Goal: Task Accomplishment & Management: Use online tool/utility

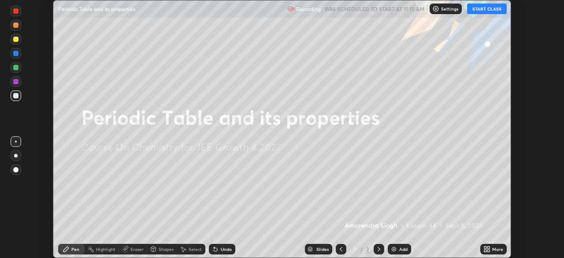
scroll to position [258, 563]
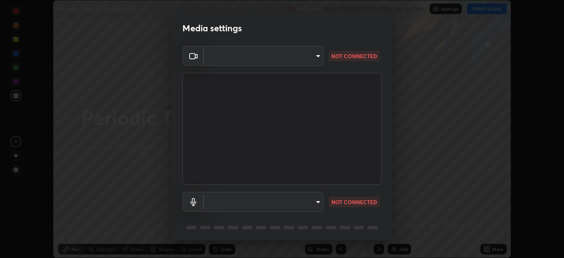
type input "f44939252cec670a7c81aafead478e6b9f15b20a1b8f1ae8dba2619045631b1c"
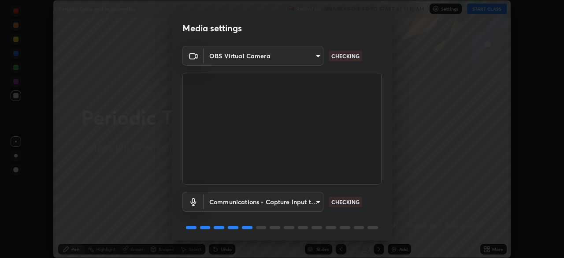
scroll to position [31, 0]
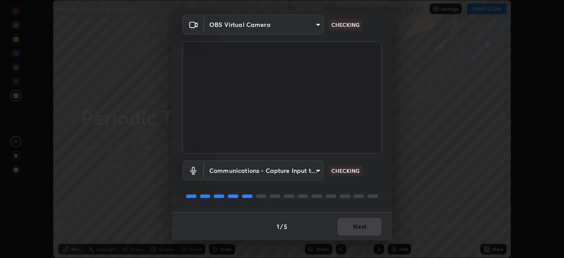
click at [315, 169] on body "Erase all Periodic Table and its properties Recording WAS SCHEDULED TO START AT…" at bounding box center [282, 129] width 564 height 258
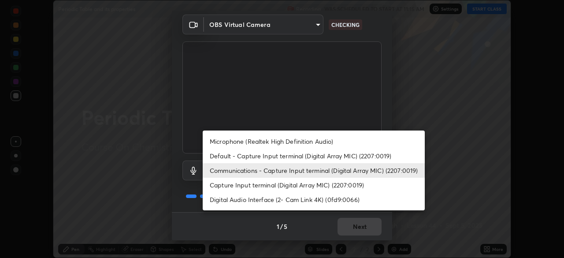
click at [327, 142] on li "Microphone (Realtek High Definition Audio)" at bounding box center [314, 141] width 222 height 15
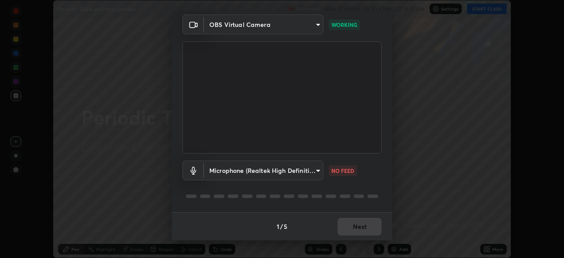
click at [318, 171] on body "Erase all Periodic Table and its properties Recording WAS SCHEDULED TO START AT…" at bounding box center [282, 129] width 564 height 258
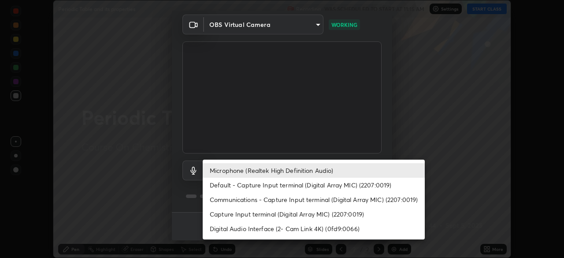
click at [328, 199] on li "Communications - Capture Input terminal (Digital Array MIC) (2207:0019)" at bounding box center [314, 199] width 222 height 15
type input "communications"
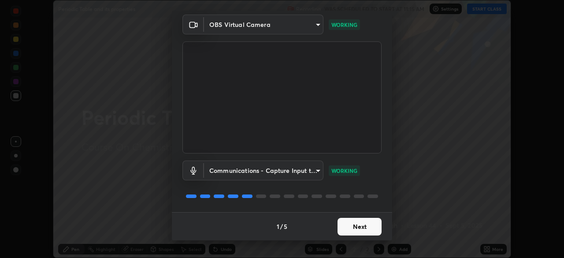
click at [365, 225] on button "Next" at bounding box center [359, 227] width 44 height 18
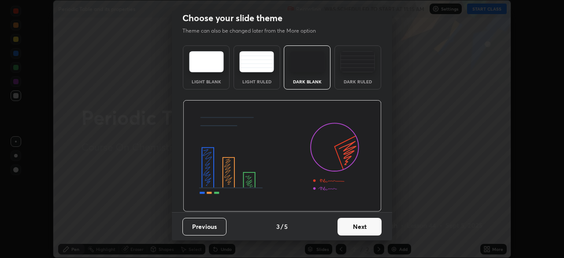
scroll to position [0, 0]
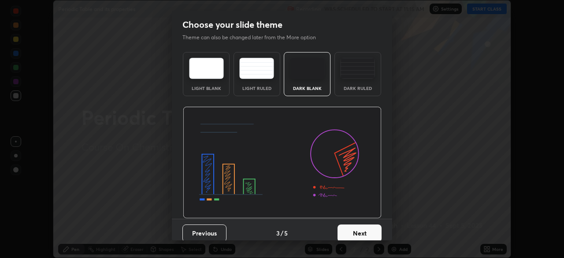
click at [367, 229] on button "Next" at bounding box center [359, 233] width 44 height 18
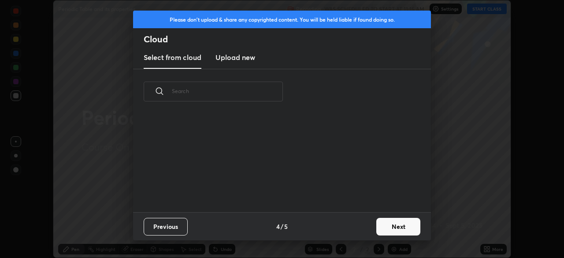
click at [376, 231] on button "Next" at bounding box center [398, 227] width 44 height 18
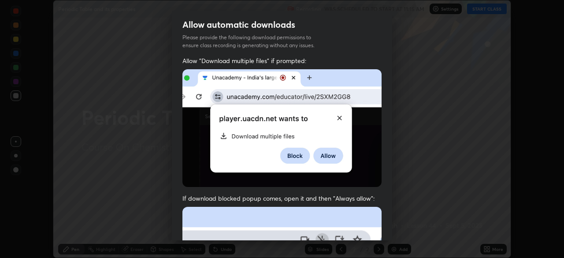
click at [388, 225] on div "Allow "Download multiple files" if prompted: If download blocked popup comes, o…" at bounding box center [282, 241] width 220 height 371
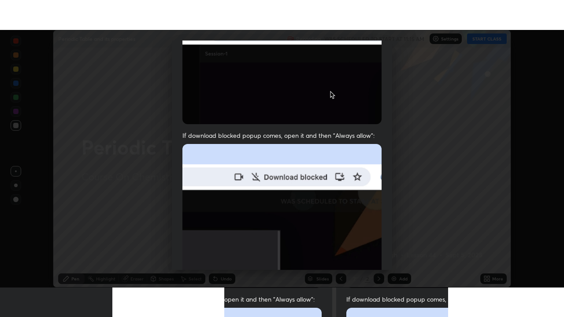
scroll to position [211, 0]
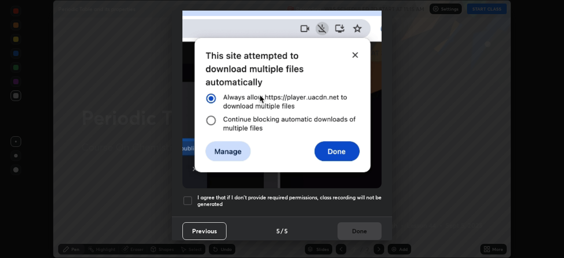
click at [357, 194] on h5 "I agree that if I don't provide required permissions, class recording will not …" at bounding box center [289, 201] width 184 height 14
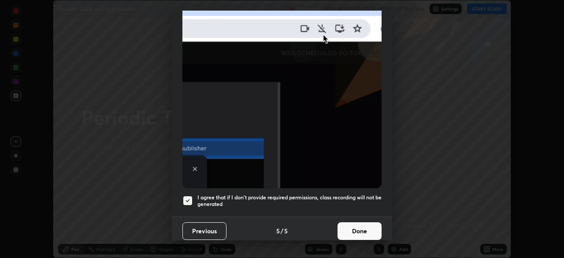
click at [361, 225] on button "Done" at bounding box center [359, 231] width 44 height 18
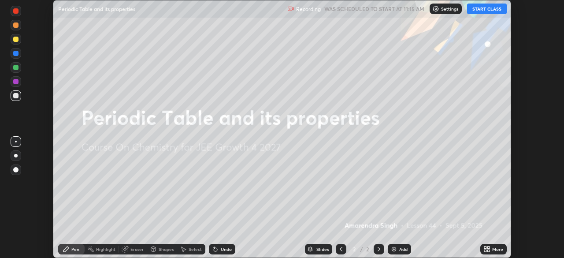
click at [493, 11] on button "START CLASS" at bounding box center [487, 9] width 40 height 11
click at [497, 249] on div "More" at bounding box center [497, 249] width 11 height 4
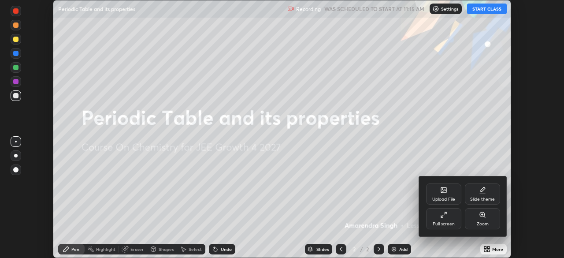
click at [451, 217] on div "Full screen" at bounding box center [443, 218] width 35 height 21
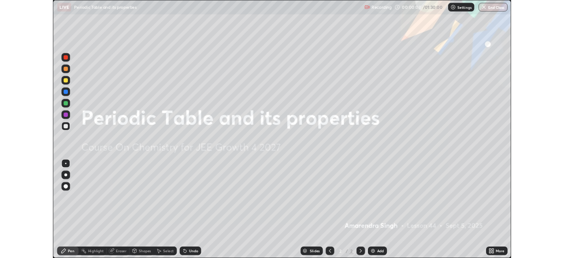
scroll to position [317, 564]
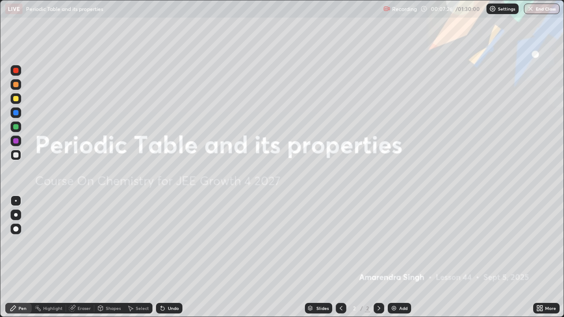
click at [395, 257] on img at bounding box center [393, 308] width 7 height 7
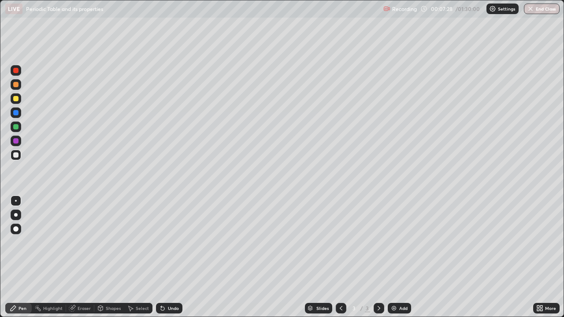
click at [534, 257] on div "More" at bounding box center [546, 308] width 26 height 11
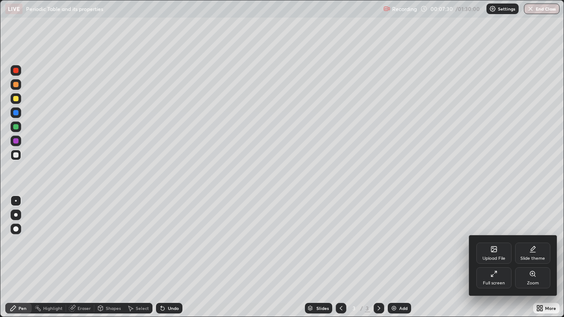
click at [17, 231] on div at bounding box center [282, 158] width 564 height 317
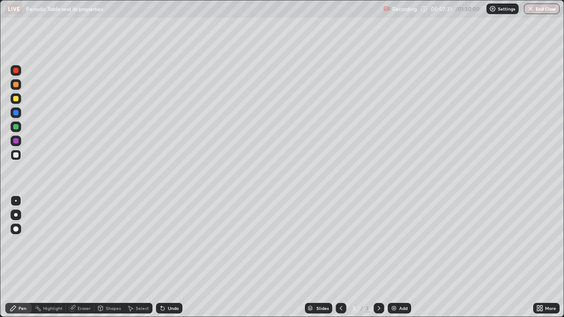
click at [18, 225] on div at bounding box center [16, 229] width 11 height 11
click at [18, 227] on div at bounding box center [16, 229] width 11 height 11
click at [17, 227] on div at bounding box center [15, 228] width 5 height 5
click at [19, 72] on div at bounding box center [16, 70] width 11 height 11
click at [16, 70] on div at bounding box center [15, 70] width 5 height 5
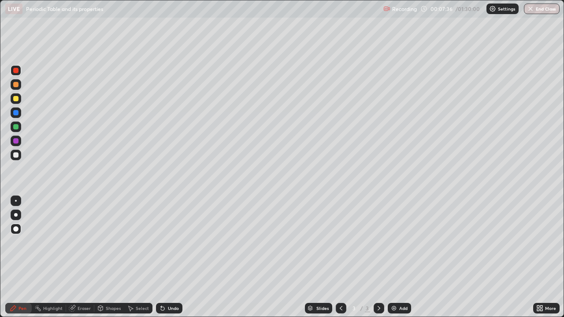
click at [87, 257] on div "Eraser" at bounding box center [84, 308] width 13 height 4
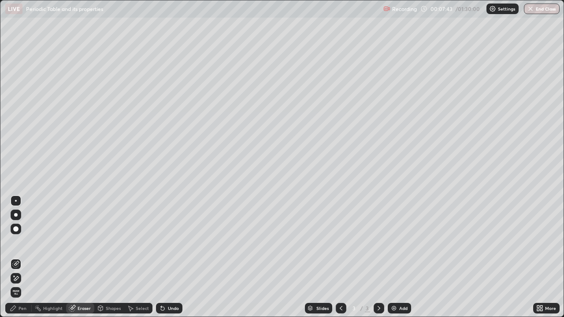
click at [26, 257] on div "Pen" at bounding box center [22, 308] width 8 height 4
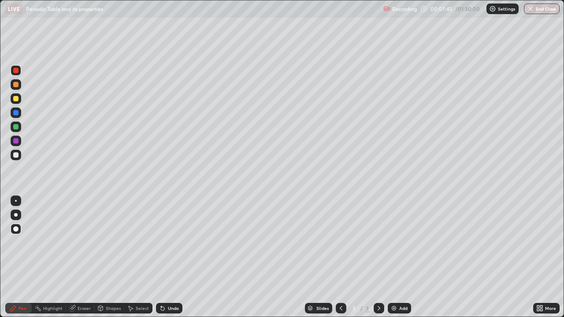
click at [17, 69] on div at bounding box center [15, 70] width 5 height 5
click at [14, 231] on div at bounding box center [16, 229] width 11 height 11
click at [45, 257] on div "Highlight" at bounding box center [49, 308] width 34 height 11
click at [535, 12] on button "End Class" at bounding box center [542, 9] width 36 height 11
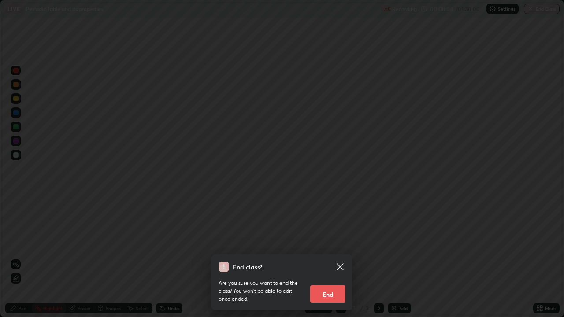
click at [341, 257] on icon at bounding box center [339, 266] width 7 height 7
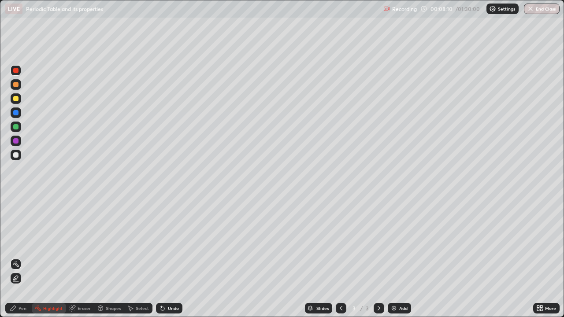
click at [22, 257] on div "Pen" at bounding box center [22, 308] width 8 height 4
click at [24, 257] on div "Pen" at bounding box center [22, 308] width 8 height 4
click at [78, 257] on div "Eraser" at bounding box center [80, 308] width 28 height 11
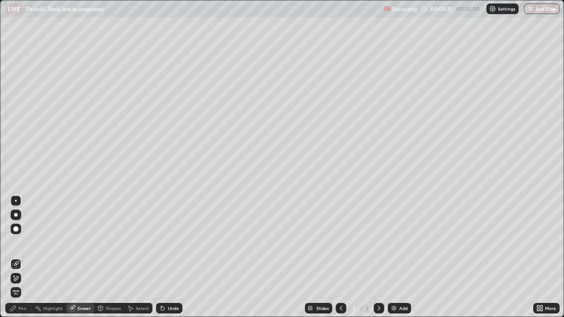
click at [14, 257] on icon at bounding box center [14, 276] width 1 height 1
click at [13, 257] on icon at bounding box center [15, 264] width 7 height 7
click at [15, 225] on div at bounding box center [16, 229] width 11 height 11
click at [20, 257] on div "Pen" at bounding box center [22, 308] width 8 height 4
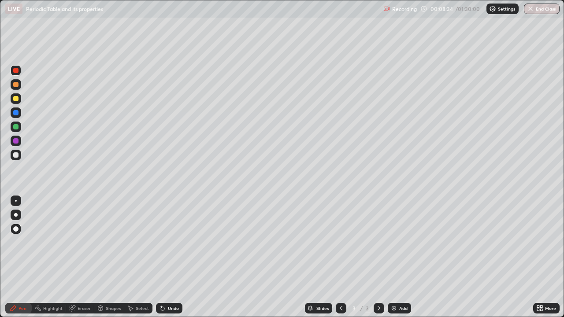
click at [15, 113] on div at bounding box center [15, 112] width 5 height 5
click at [16, 128] on div at bounding box center [15, 126] width 5 height 5
click at [14, 228] on div at bounding box center [15, 228] width 5 height 5
click at [11, 228] on div at bounding box center [16, 229] width 11 height 11
click at [78, 257] on div "Eraser" at bounding box center [84, 308] width 13 height 4
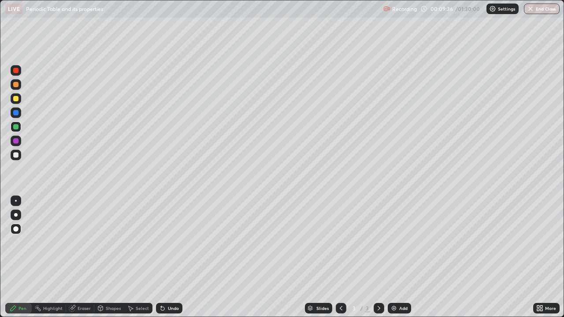
click at [78, 257] on div "Eraser" at bounding box center [84, 308] width 13 height 4
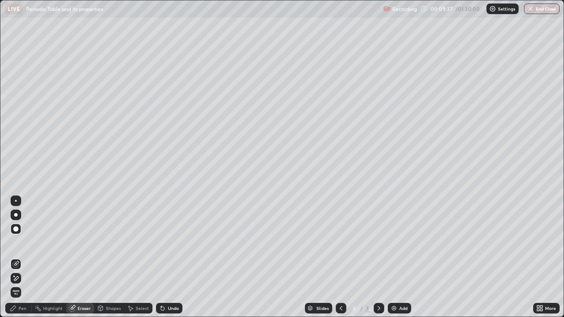
click at [81, 257] on div "Eraser" at bounding box center [84, 308] width 13 height 4
click at [13, 228] on div at bounding box center [15, 228] width 5 height 5
click at [166, 257] on div "Undo" at bounding box center [169, 308] width 26 height 11
click at [168, 257] on div "Undo" at bounding box center [173, 308] width 11 height 4
click at [168, 257] on div "Undo" at bounding box center [169, 308] width 26 height 11
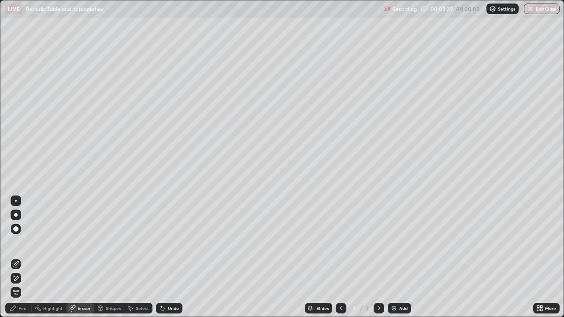
click at [168, 257] on div "Undo" at bounding box center [173, 308] width 11 height 4
click at [14, 257] on icon at bounding box center [14, 276] width 1 height 1
click at [168, 257] on div "Undo" at bounding box center [173, 308] width 11 height 4
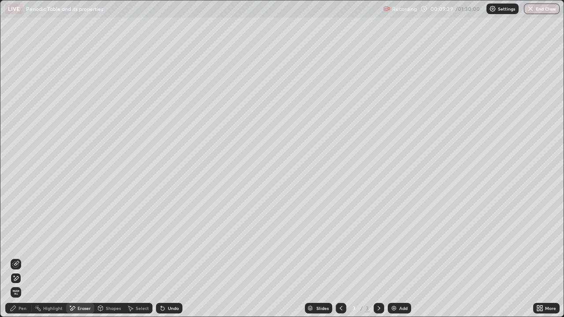
click at [168, 257] on div "Undo" at bounding box center [173, 308] width 11 height 4
click at [168, 257] on div "Undo" at bounding box center [169, 308] width 26 height 11
click at [169, 257] on div "Undo" at bounding box center [169, 308] width 26 height 11
click at [170, 257] on div "Undo" at bounding box center [169, 308] width 26 height 11
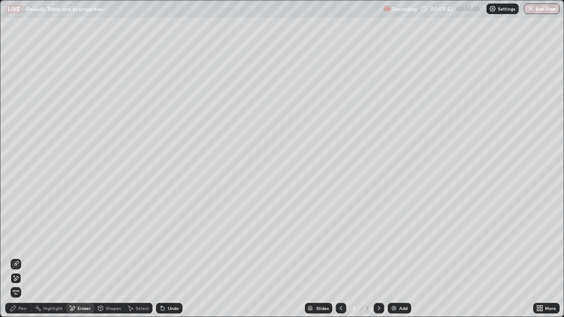
click at [169, 257] on div "Undo" at bounding box center [173, 308] width 11 height 4
click at [167, 257] on div "Undo" at bounding box center [169, 308] width 26 height 11
click at [169, 257] on div "Undo" at bounding box center [173, 308] width 11 height 4
click at [168, 257] on div "Undo" at bounding box center [173, 308] width 11 height 4
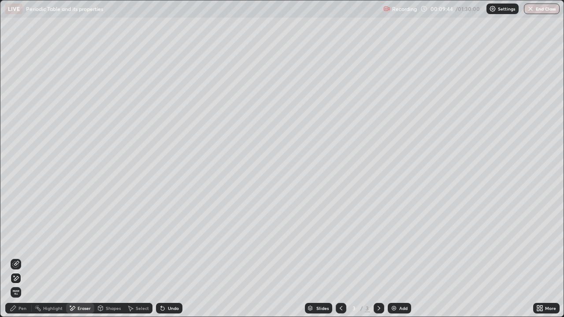
click at [168, 257] on div "Undo" at bounding box center [169, 308] width 26 height 11
click at [165, 257] on div "Undo" at bounding box center [169, 308] width 26 height 11
click at [168, 257] on div "Undo" at bounding box center [173, 308] width 11 height 4
click at [78, 257] on div "Eraser" at bounding box center [84, 308] width 13 height 4
click at [14, 257] on icon at bounding box center [14, 276] width 1 height 1
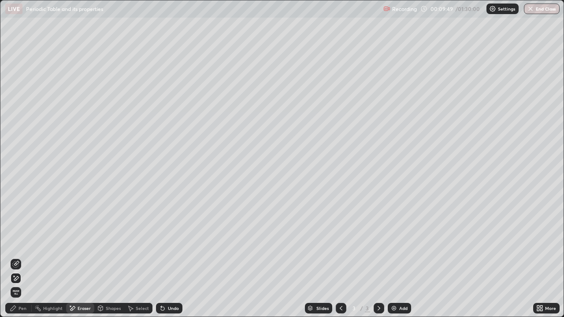
click at [14, 257] on icon at bounding box center [14, 276] width 1 height 1
click at [15, 257] on icon at bounding box center [15, 278] width 7 height 7
click at [541, 257] on icon at bounding box center [541, 307] width 2 height 2
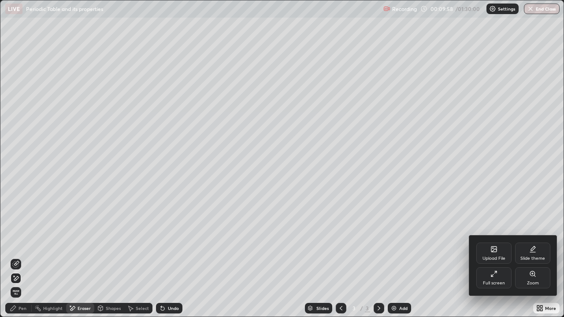
click at [495, 257] on div "Full screen" at bounding box center [493, 277] width 35 height 21
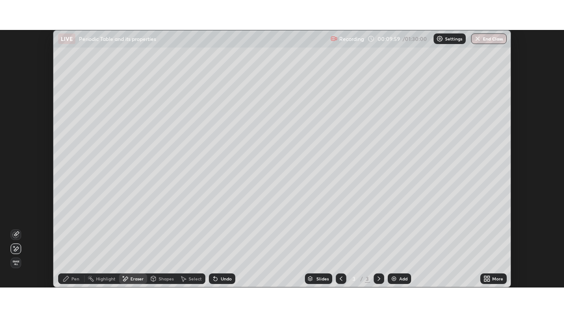
scroll to position [43780, 43474]
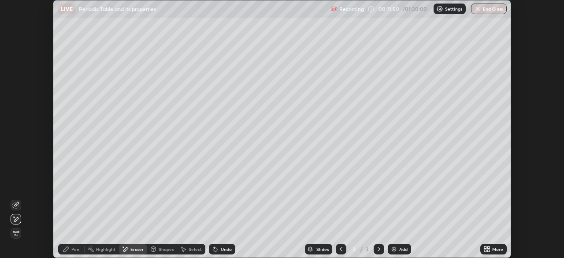
click at [489, 250] on icon at bounding box center [488, 250] width 2 height 2
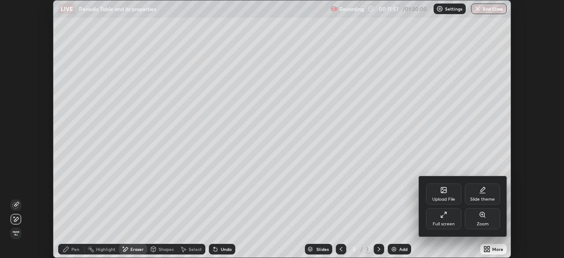
click at [446, 222] on div "Full screen" at bounding box center [443, 224] width 22 height 4
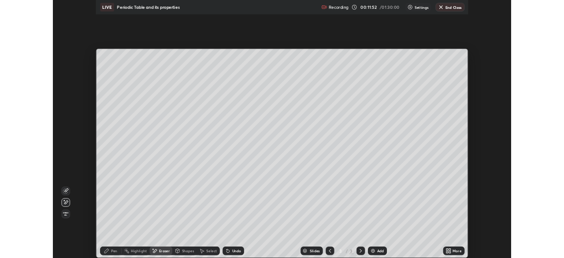
scroll to position [317, 564]
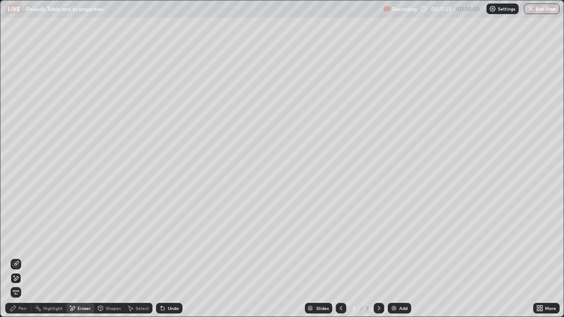
click at [16, 257] on icon at bounding box center [15, 278] width 7 height 7
click at [20, 257] on div "Pen" at bounding box center [22, 308] width 8 height 4
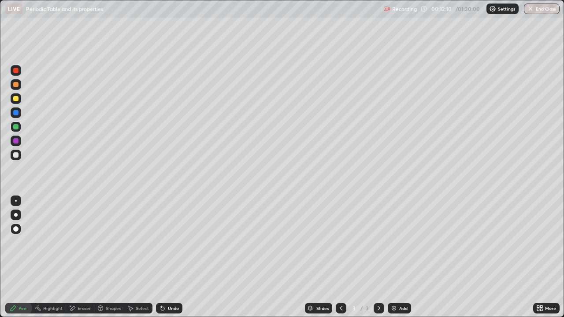
click at [395, 257] on img at bounding box center [393, 308] width 7 height 7
click at [340, 257] on icon at bounding box center [340, 308] width 7 height 7
click at [338, 257] on icon at bounding box center [340, 308] width 7 height 7
click at [340, 257] on icon at bounding box center [340, 308] width 7 height 7
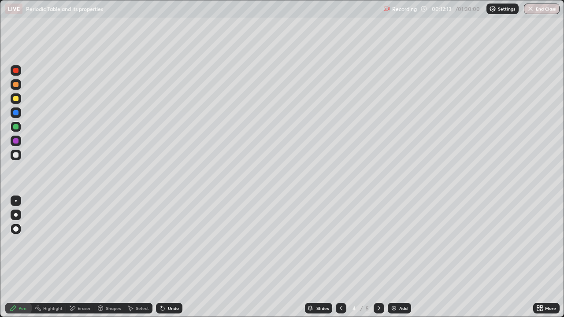
click at [340, 257] on icon at bounding box center [340, 308] width 7 height 7
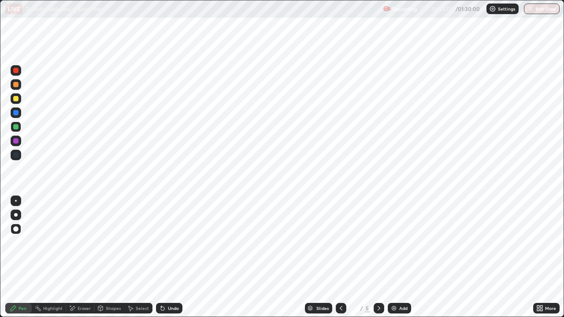
click at [339, 257] on icon at bounding box center [340, 308] width 7 height 7
click at [374, 257] on div at bounding box center [378, 308] width 11 height 11
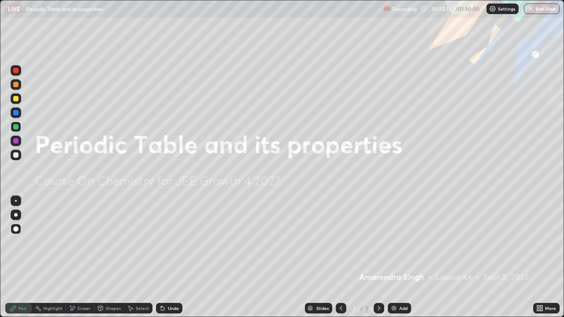
click at [378, 257] on icon at bounding box center [378, 308] width 7 height 7
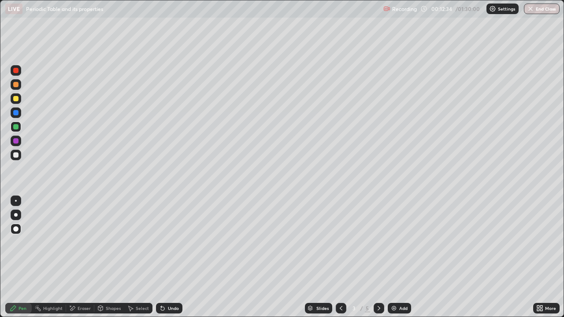
click at [73, 257] on icon at bounding box center [72, 308] width 5 height 4
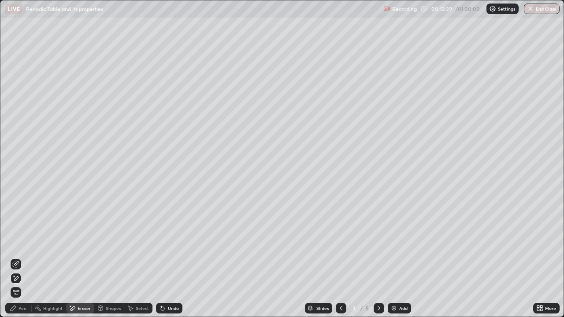
click at [70, 257] on icon at bounding box center [70, 306] width 1 height 1
click at [15, 257] on icon at bounding box center [15, 278] width 7 height 7
click at [378, 257] on icon at bounding box center [378, 308] width 7 height 7
click at [50, 257] on div "Highlight" at bounding box center [52, 308] width 19 height 4
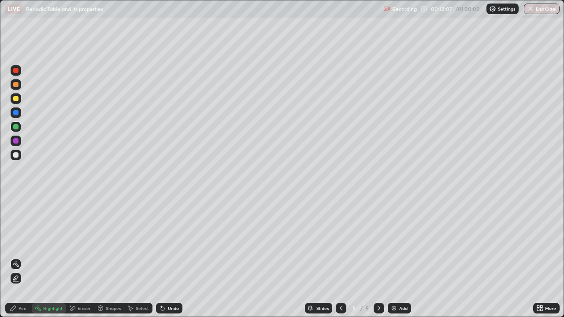
click at [19, 257] on div "Pen" at bounding box center [22, 308] width 8 height 4
click at [165, 257] on div "Undo" at bounding box center [169, 308] width 26 height 11
click at [169, 257] on div "Undo" at bounding box center [173, 308] width 11 height 4
click at [82, 257] on div "Eraser" at bounding box center [84, 308] width 13 height 4
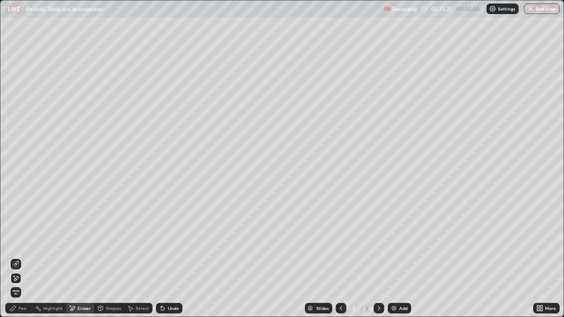
click at [81, 257] on div "Eraser" at bounding box center [84, 308] width 13 height 4
click at [82, 257] on div "Eraser" at bounding box center [84, 308] width 13 height 4
click at [81, 257] on div "Eraser" at bounding box center [84, 308] width 13 height 4
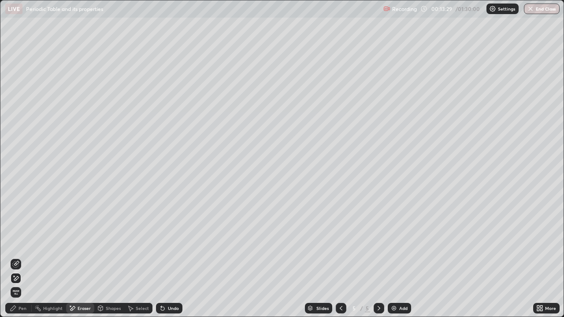
click at [21, 257] on div "Pen" at bounding box center [18, 308] width 26 height 11
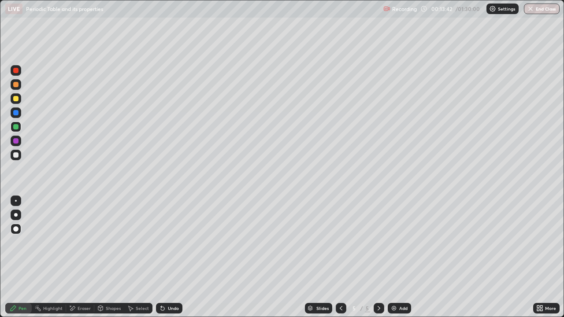
click at [169, 257] on div "Undo" at bounding box center [173, 308] width 11 height 4
click at [166, 257] on div "Undo" at bounding box center [169, 308] width 26 height 11
click at [161, 257] on icon at bounding box center [163, 309] width 4 height 4
click at [168, 257] on div "Undo" at bounding box center [173, 308] width 11 height 4
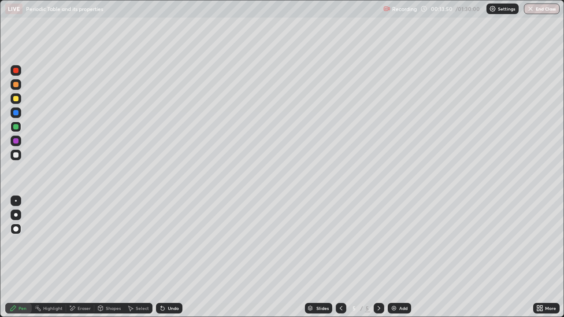
click at [171, 257] on div "Undo" at bounding box center [173, 308] width 11 height 4
click at [170, 257] on div "Undo" at bounding box center [173, 308] width 11 height 4
click at [165, 257] on div "Undo" at bounding box center [169, 308] width 26 height 11
click at [164, 257] on icon at bounding box center [162, 308] width 7 height 7
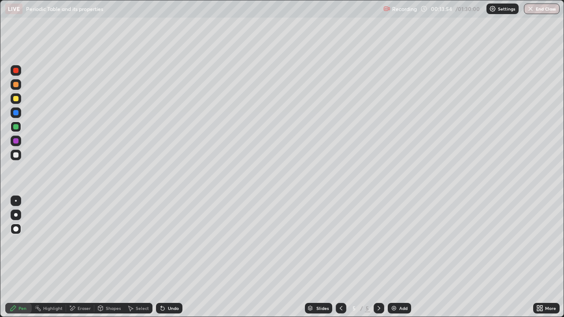
click at [53, 257] on div "Highlight" at bounding box center [52, 308] width 19 height 4
click at [52, 257] on div "Highlight" at bounding box center [52, 308] width 19 height 4
click at [23, 257] on div "Pen" at bounding box center [22, 308] width 8 height 4
click at [20, 97] on div at bounding box center [16, 98] width 11 height 11
click at [17, 70] on div at bounding box center [15, 70] width 5 height 5
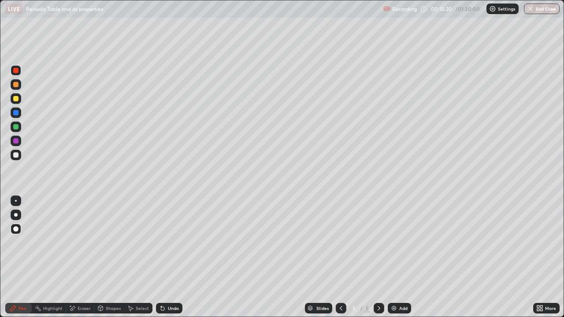
click at [81, 257] on div "Eraser" at bounding box center [84, 308] width 13 height 4
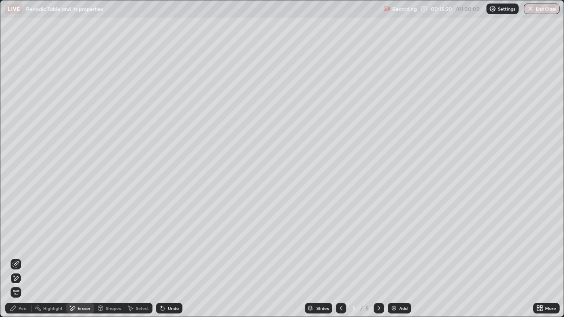
click at [15, 257] on icon at bounding box center [15, 278] width 7 height 7
click at [17, 257] on icon at bounding box center [15, 264] width 7 height 7
click at [391, 257] on img at bounding box center [393, 308] width 7 height 7
click at [339, 257] on icon at bounding box center [340, 308] width 7 height 7
click at [373, 257] on div at bounding box center [378, 308] width 11 height 11
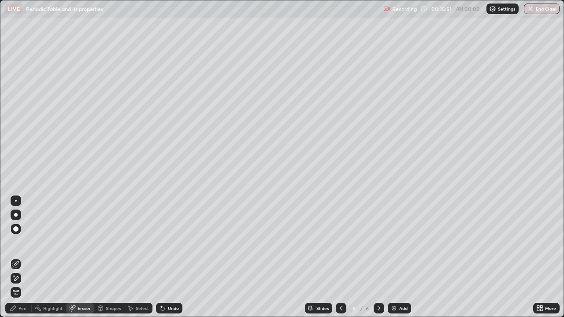
click at [340, 257] on icon at bounding box center [340, 308] width 7 height 7
click at [114, 257] on div "Shapes" at bounding box center [113, 308] width 15 height 4
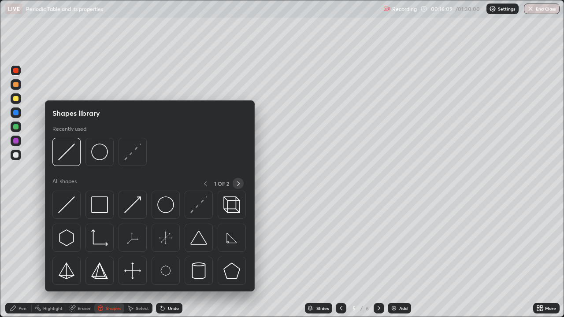
click at [243, 181] on div at bounding box center [238, 183] width 11 height 11
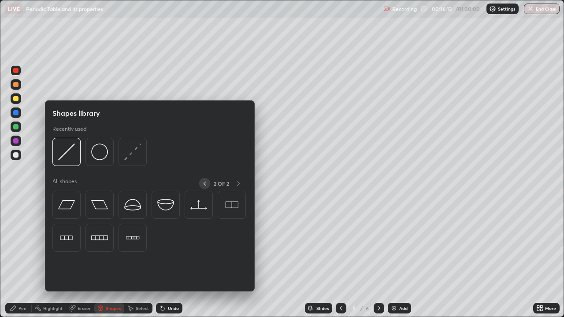
click at [204, 183] on icon at bounding box center [204, 183] width 7 height 7
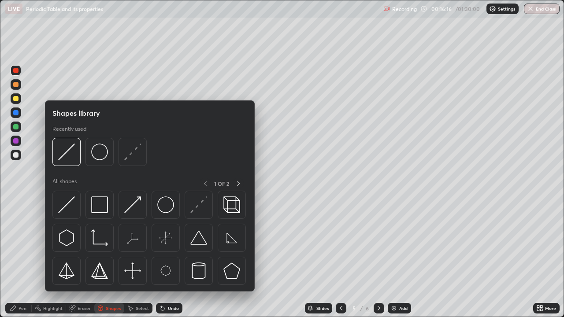
click at [52, 257] on div "Highlight" at bounding box center [49, 308] width 34 height 11
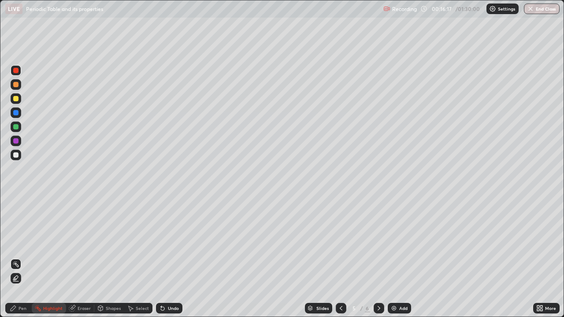
click at [49, 257] on div "Highlight" at bounding box center [52, 308] width 19 height 4
click at [15, 257] on icon at bounding box center [16, 279] width 2 height 2
click at [17, 257] on icon at bounding box center [15, 264] width 7 height 7
click at [81, 257] on div "Eraser" at bounding box center [84, 308] width 13 height 4
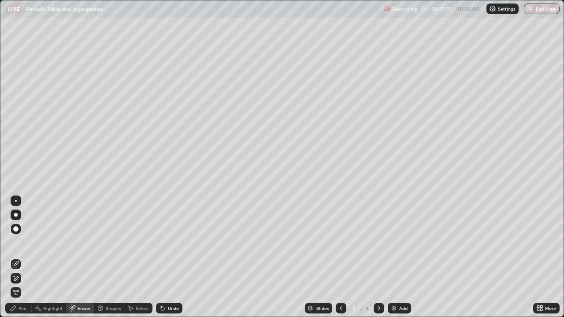
click at [546, 257] on div "More" at bounding box center [550, 308] width 11 height 4
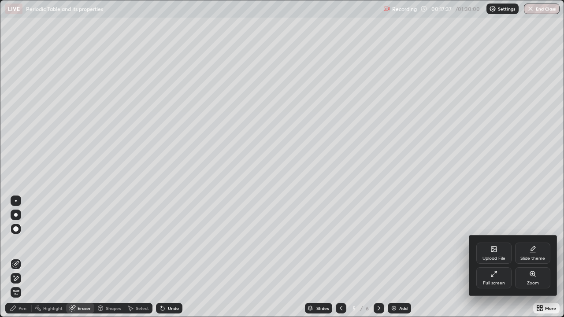
click at [549, 257] on div at bounding box center [282, 158] width 564 height 317
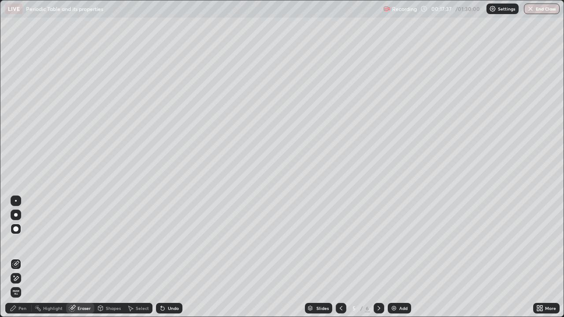
click at [548, 257] on div "More" at bounding box center [550, 308] width 11 height 4
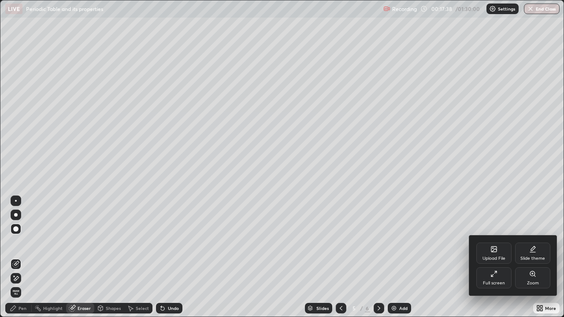
click at [500, 257] on div "Full screen" at bounding box center [493, 277] width 35 height 21
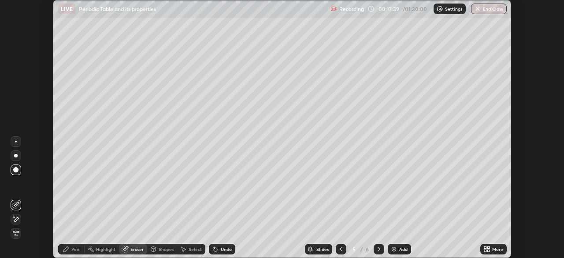
scroll to position [43780, 43474]
click at [539, 10] on div "Setting up your live class" at bounding box center [282, 129] width 564 height 258
click at [495, 8] on button "End Class" at bounding box center [489, 9] width 36 height 11
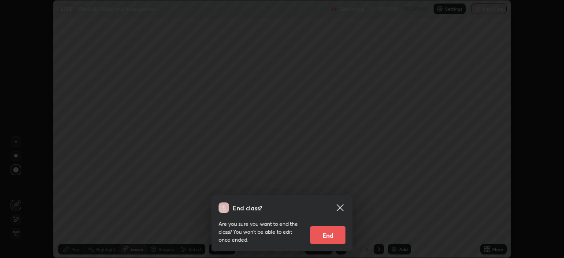
click at [332, 233] on button "End" at bounding box center [327, 235] width 35 height 18
